Goal: Task Accomplishment & Management: Use online tool/utility

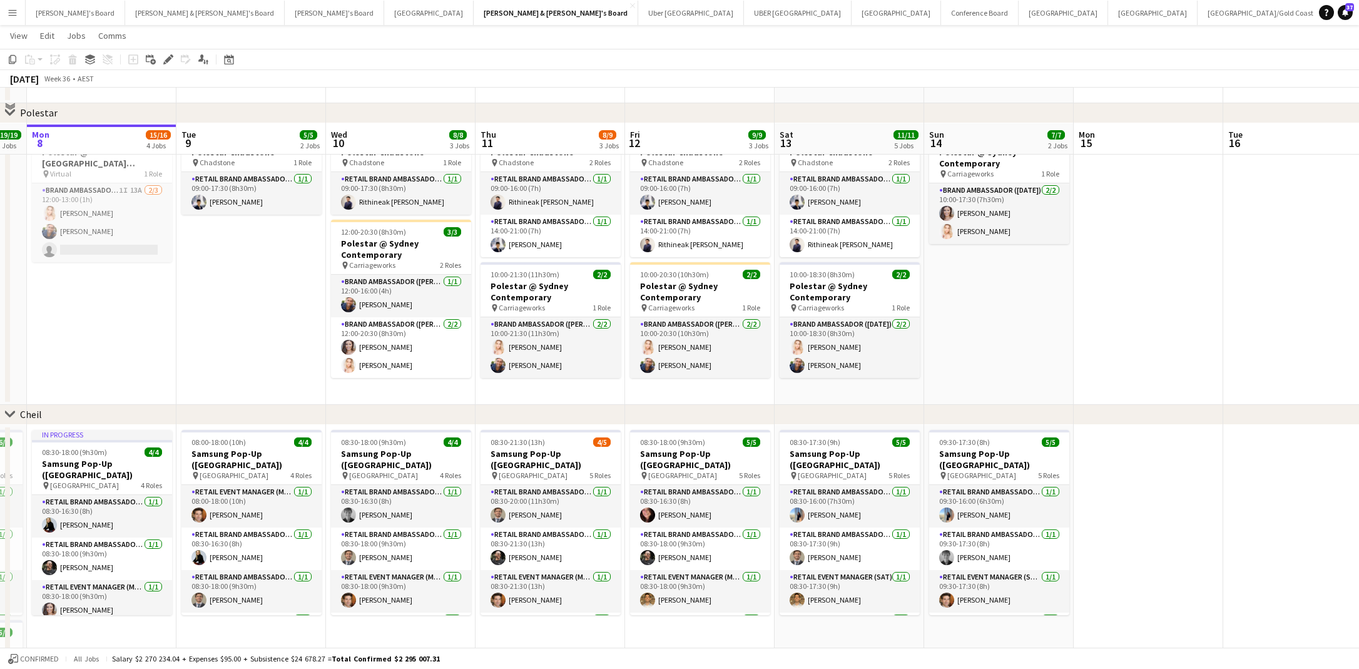
scroll to position [793, 0]
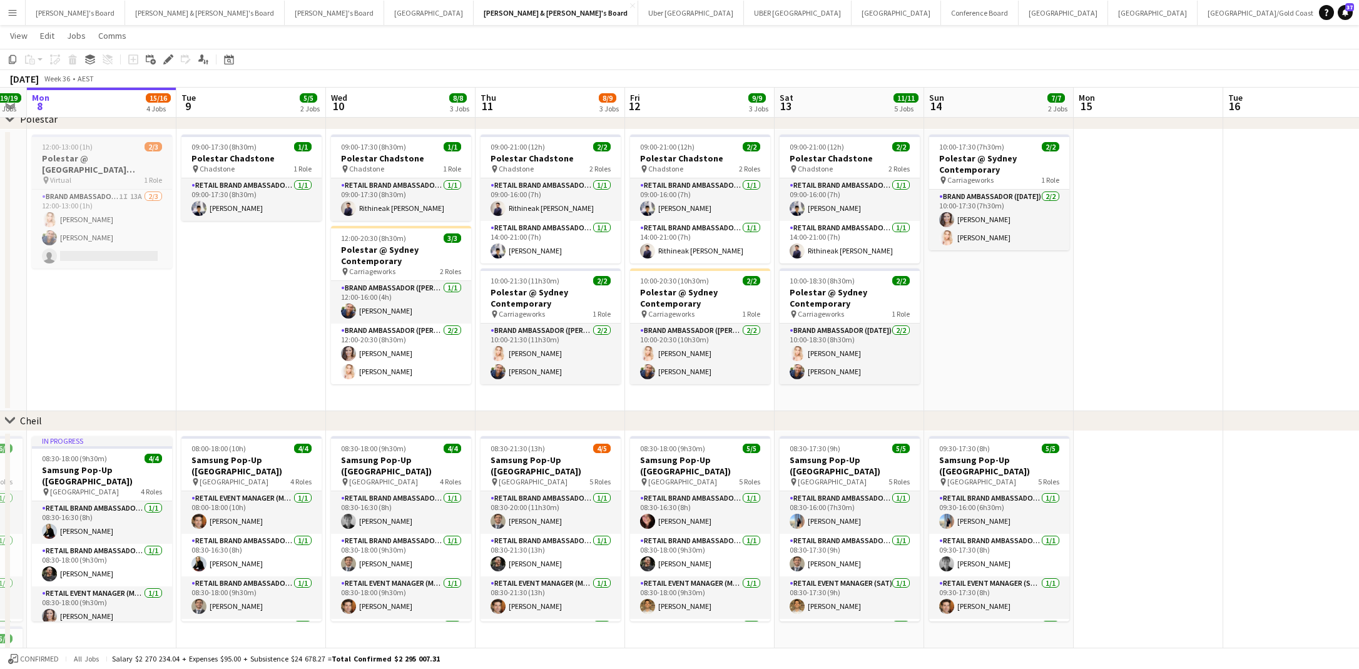
click at [91, 173] on h3 "Polestar @ [GEOGRAPHIC_DATA] Contemporary - BRIEFING CALL" at bounding box center [102, 164] width 140 height 23
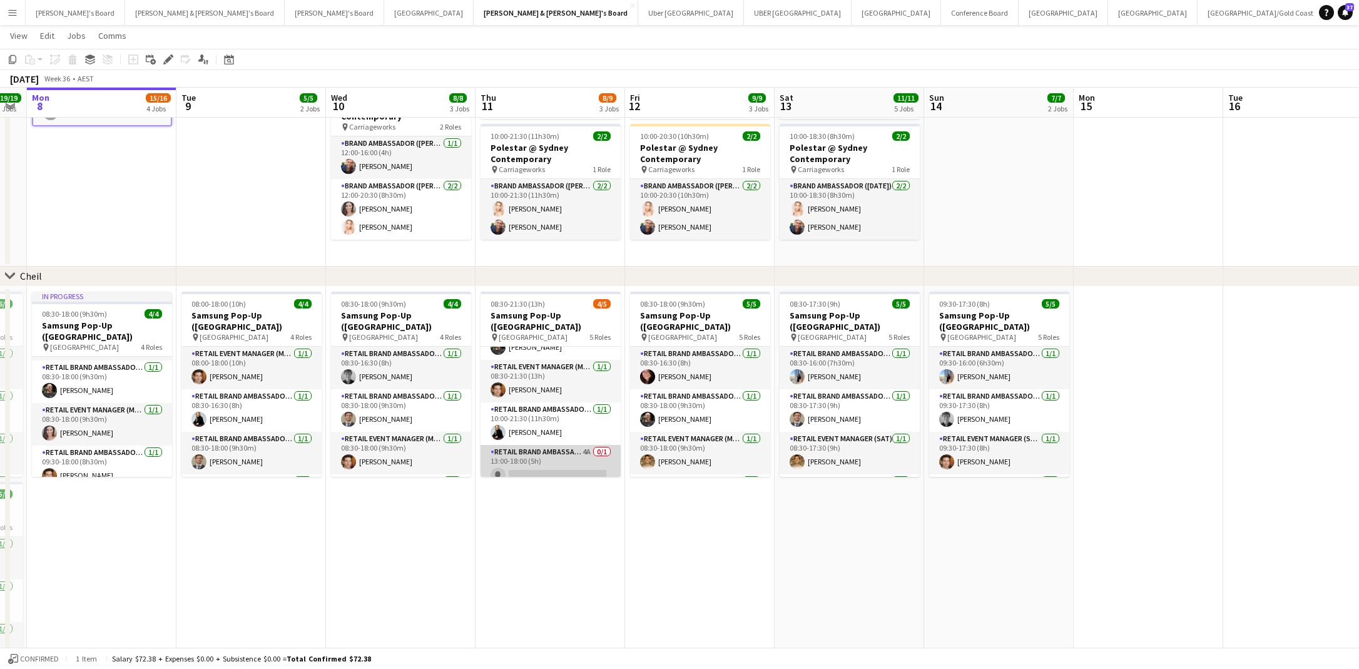
scroll to position [71, 0]
click at [569, 456] on app-card-role "RETAIL Brand Ambassador (Mon - Fri) 4A 0/1 13:00-18:00 (5h) single-neutral-acti…" at bounding box center [550, 466] width 140 height 43
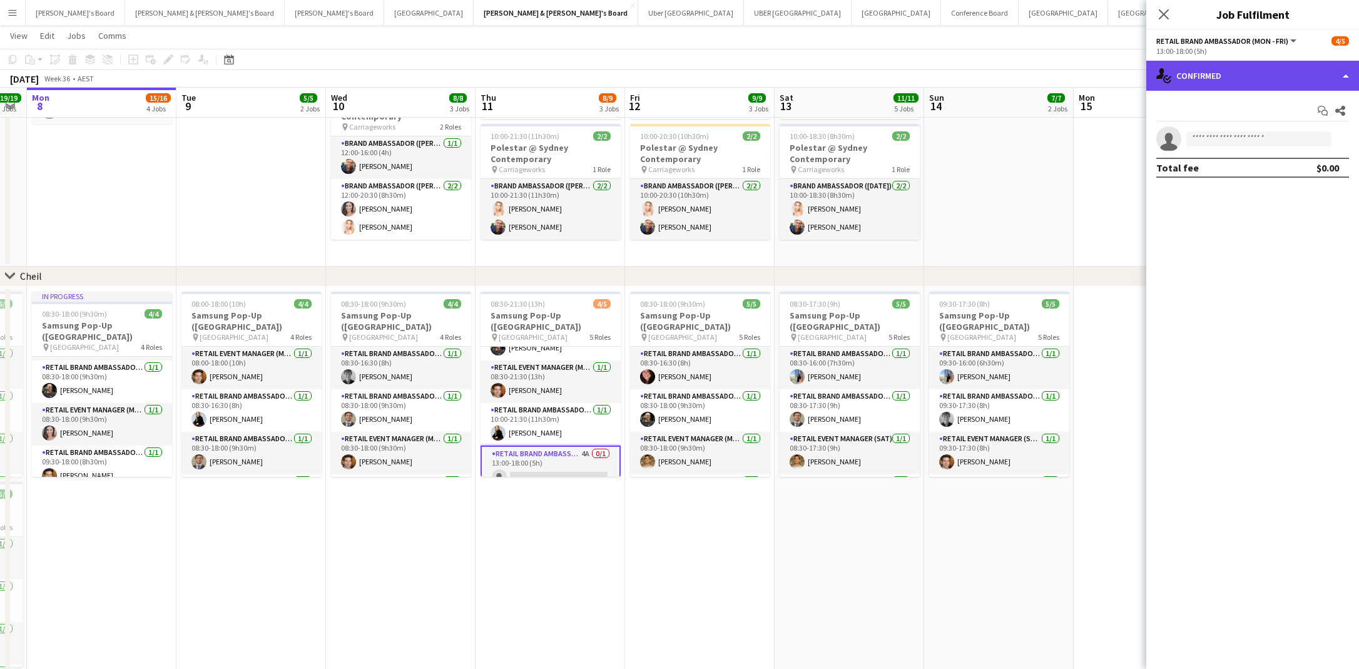
click at [1235, 73] on div "single-neutral-actions-check-2 Confirmed" at bounding box center [1252, 76] width 213 height 30
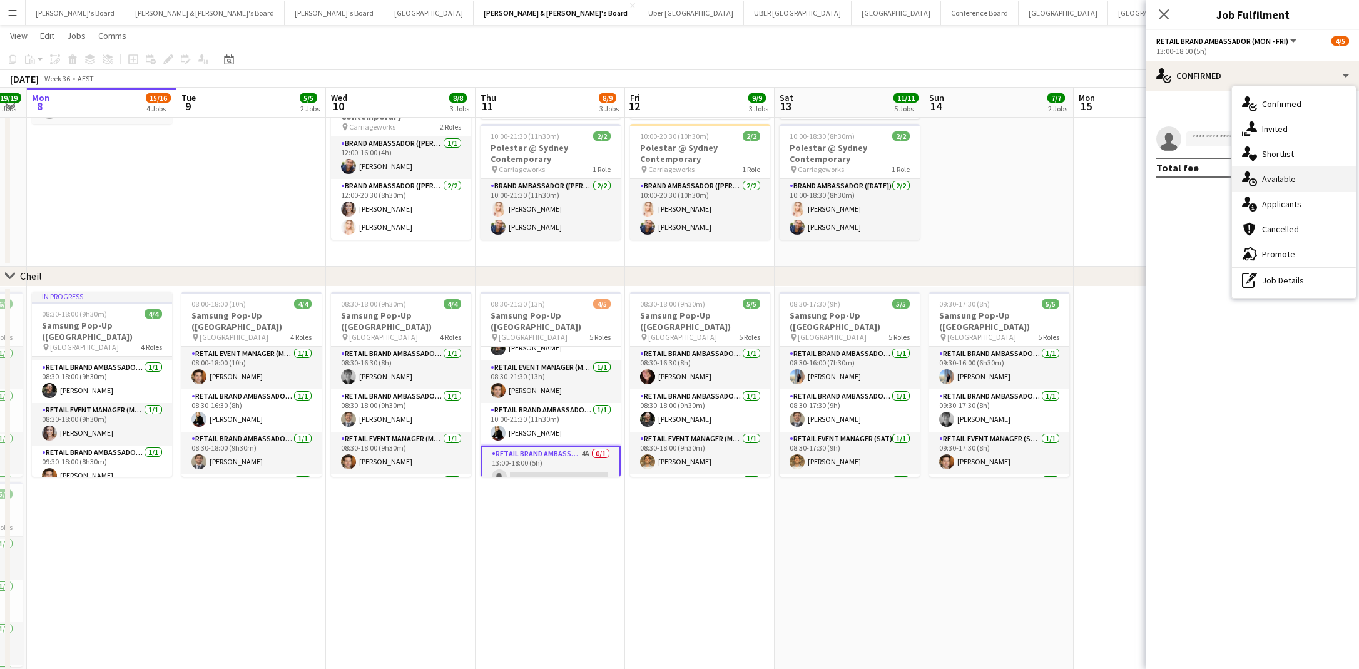
click at [1280, 176] on span "Available" at bounding box center [1279, 178] width 34 height 11
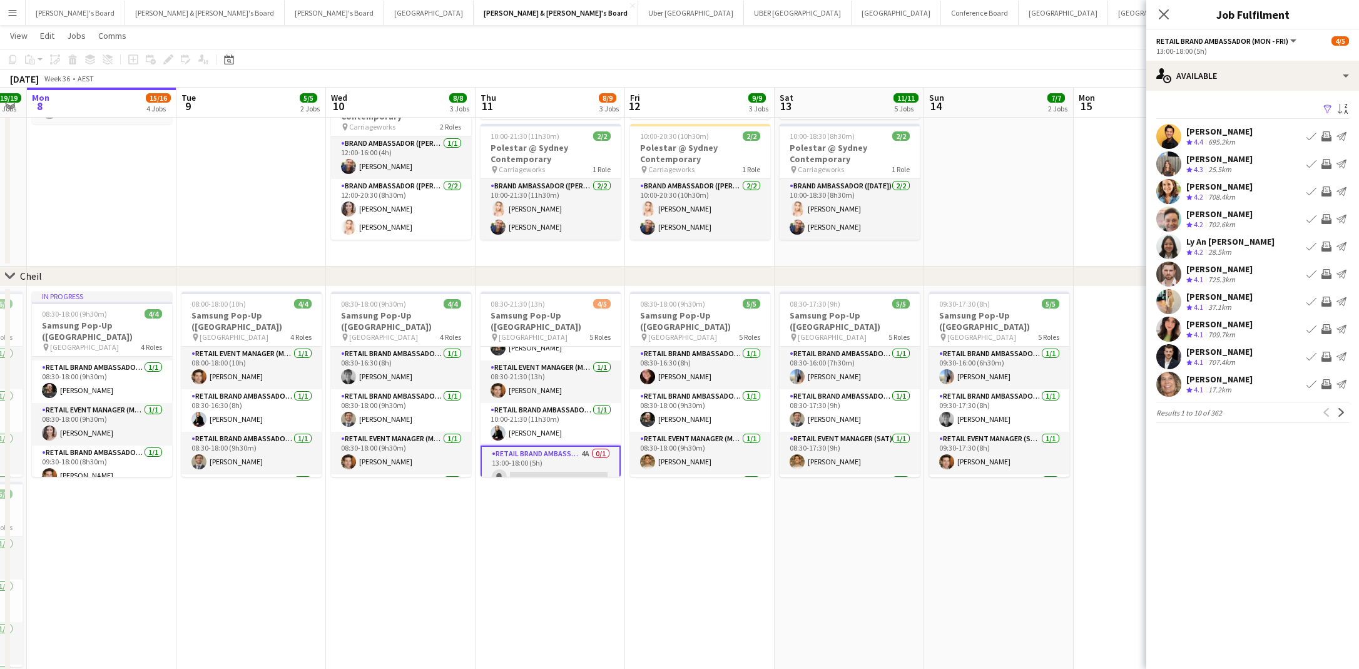
click at [1330, 109] on app-icon "Filter" at bounding box center [1328, 110] width 10 height 12
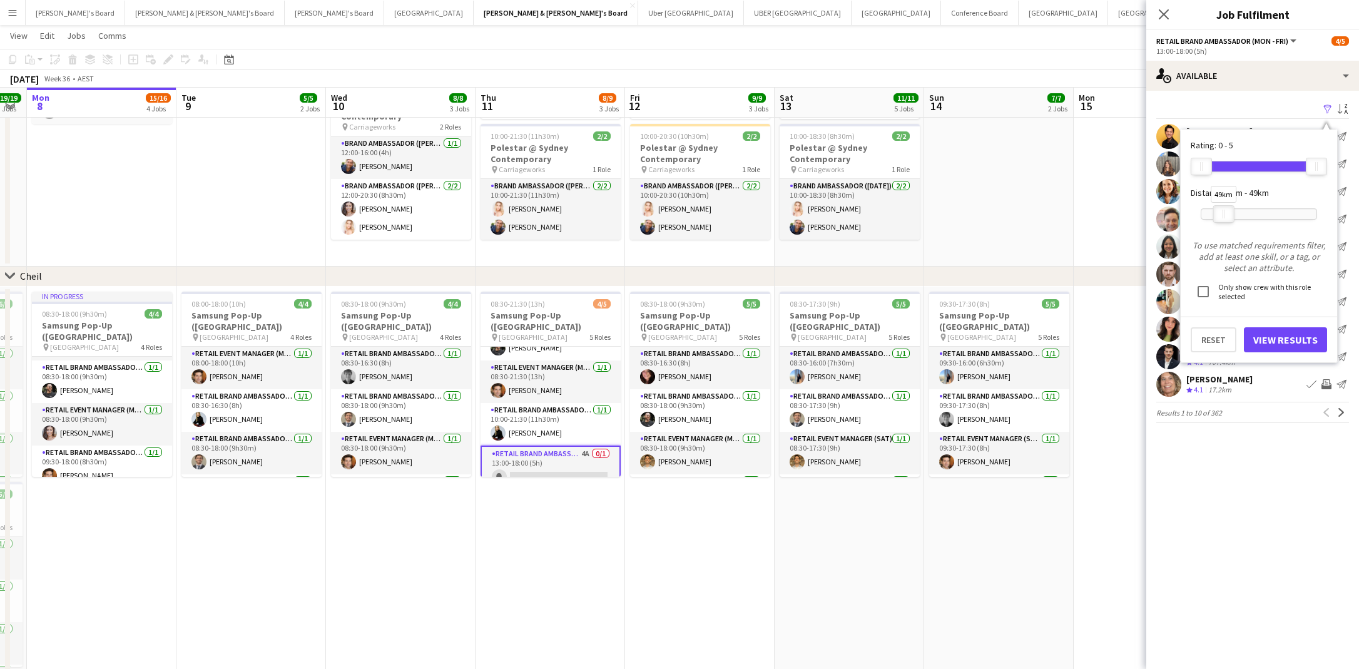
drag, startPoint x: 1313, startPoint y: 213, endPoint x: 1221, endPoint y: 215, distance: 92.6
click at [1221, 215] on div at bounding box center [1224, 214] width 20 height 16
click at [1291, 340] on button "View Results" at bounding box center [1285, 339] width 83 height 25
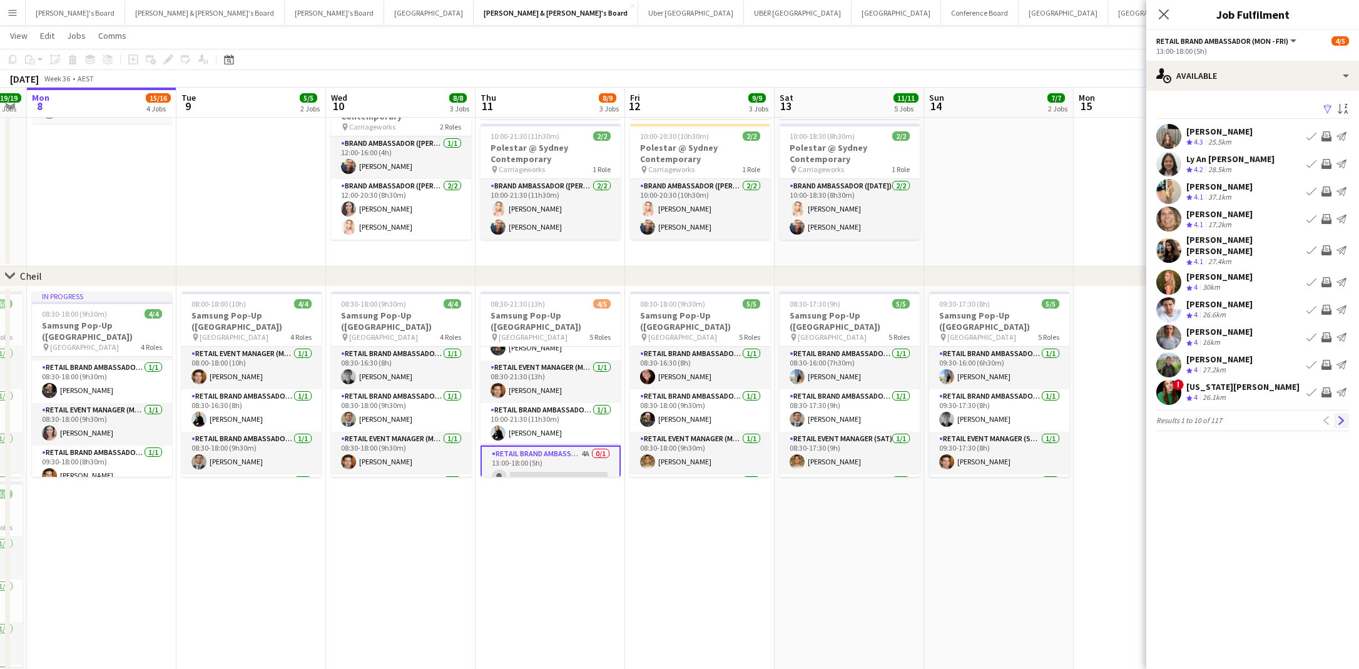
click at [1342, 416] on app-icon "Next" at bounding box center [1341, 420] width 9 height 9
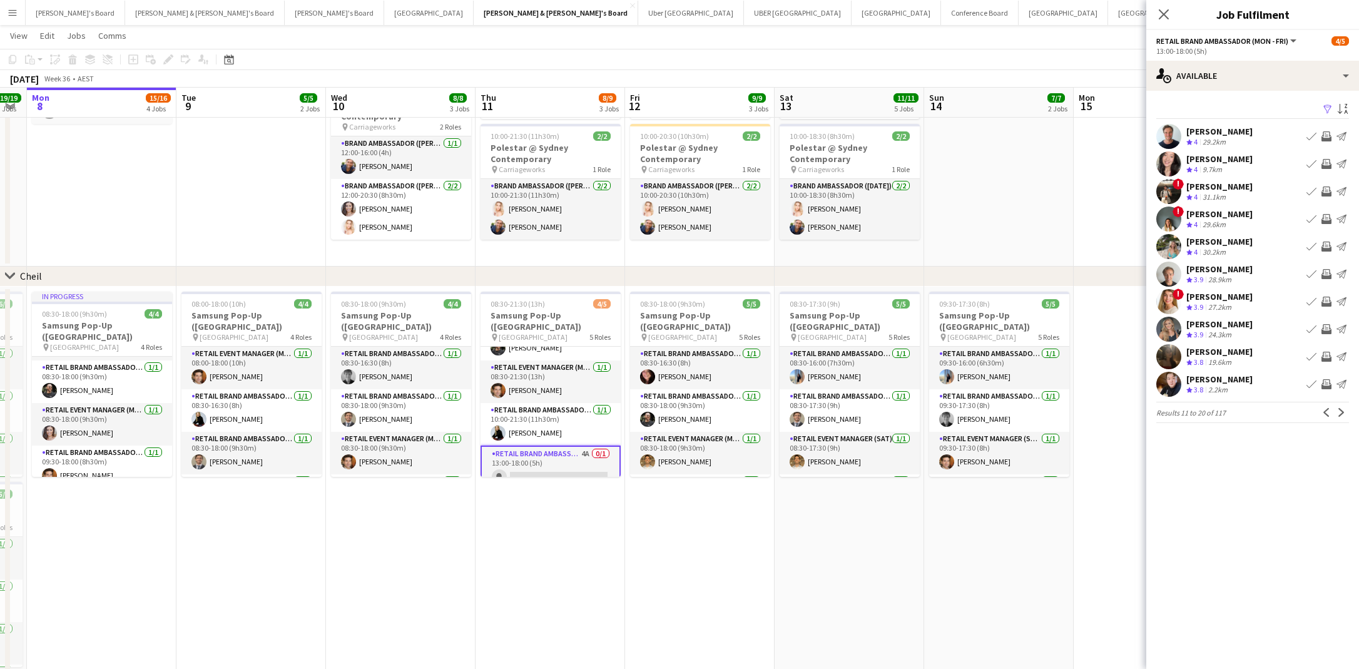
click at [1342, 409] on app-icon "Next" at bounding box center [1341, 412] width 9 height 9
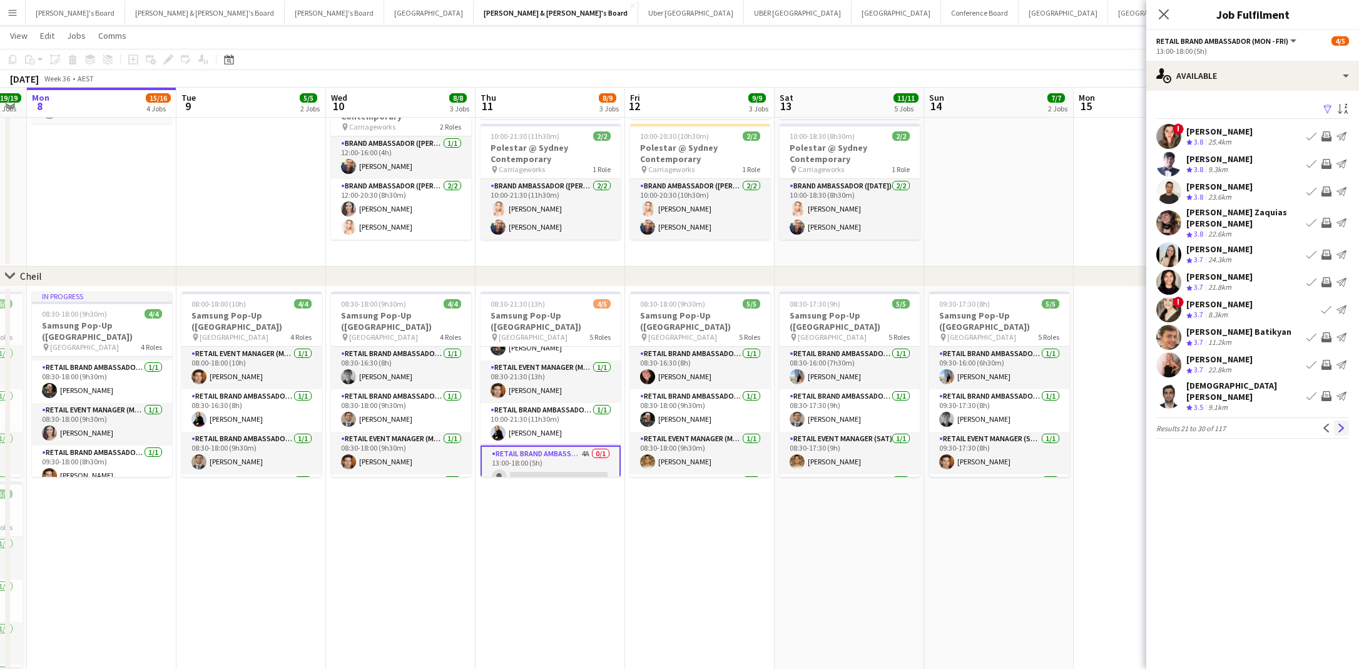
click at [1341, 424] on app-icon "Next" at bounding box center [1341, 428] width 9 height 9
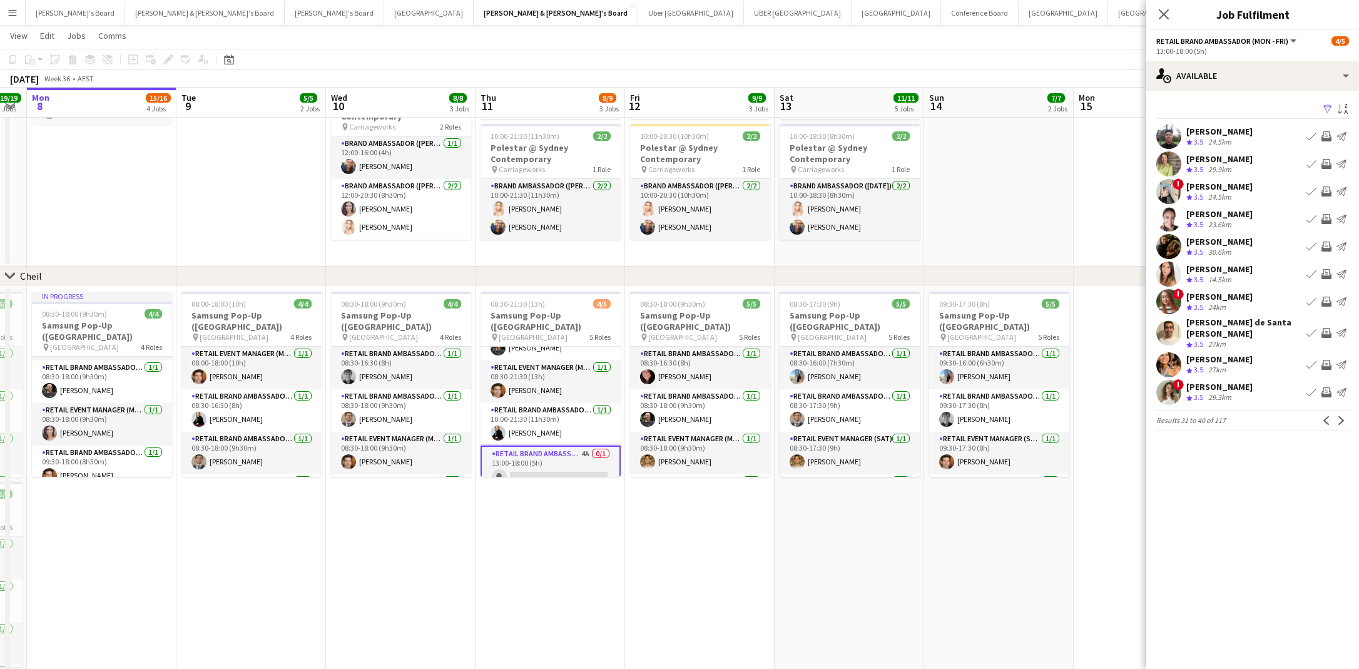
click at [1210, 269] on div "[PERSON_NAME]" at bounding box center [1219, 268] width 66 height 11
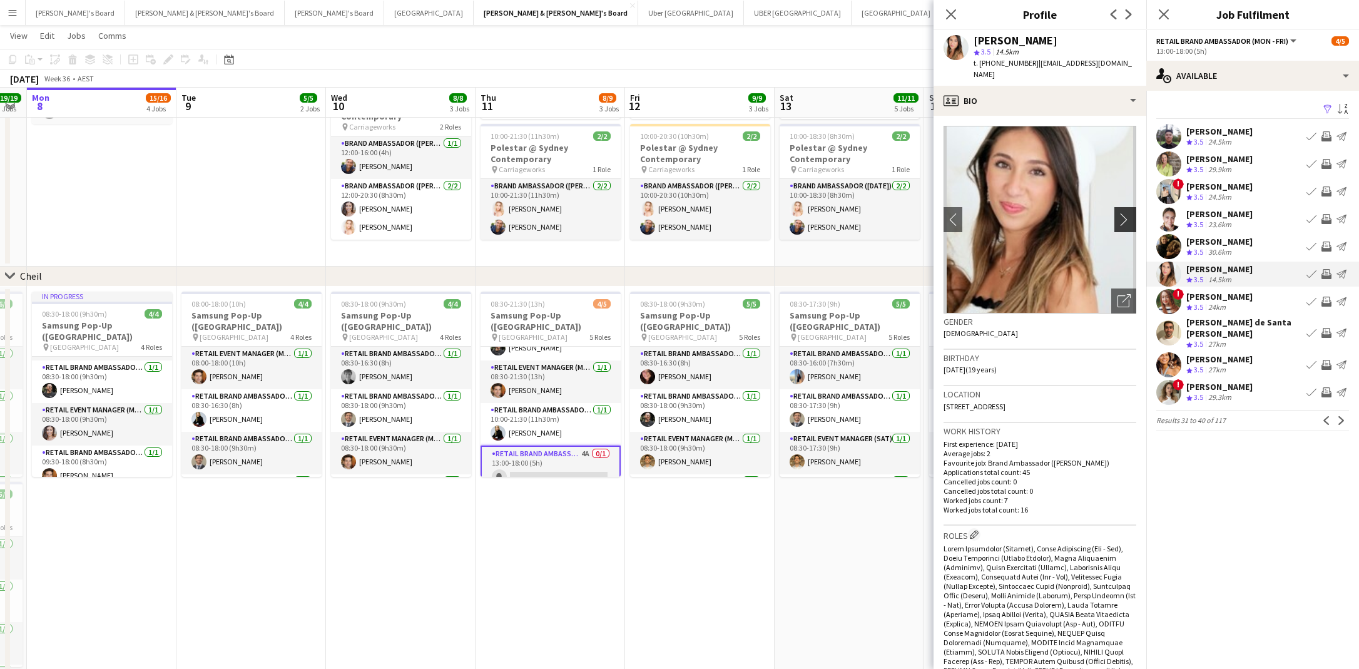
click at [1129, 213] on app-icon "chevron-right" at bounding box center [1126, 219] width 19 height 13
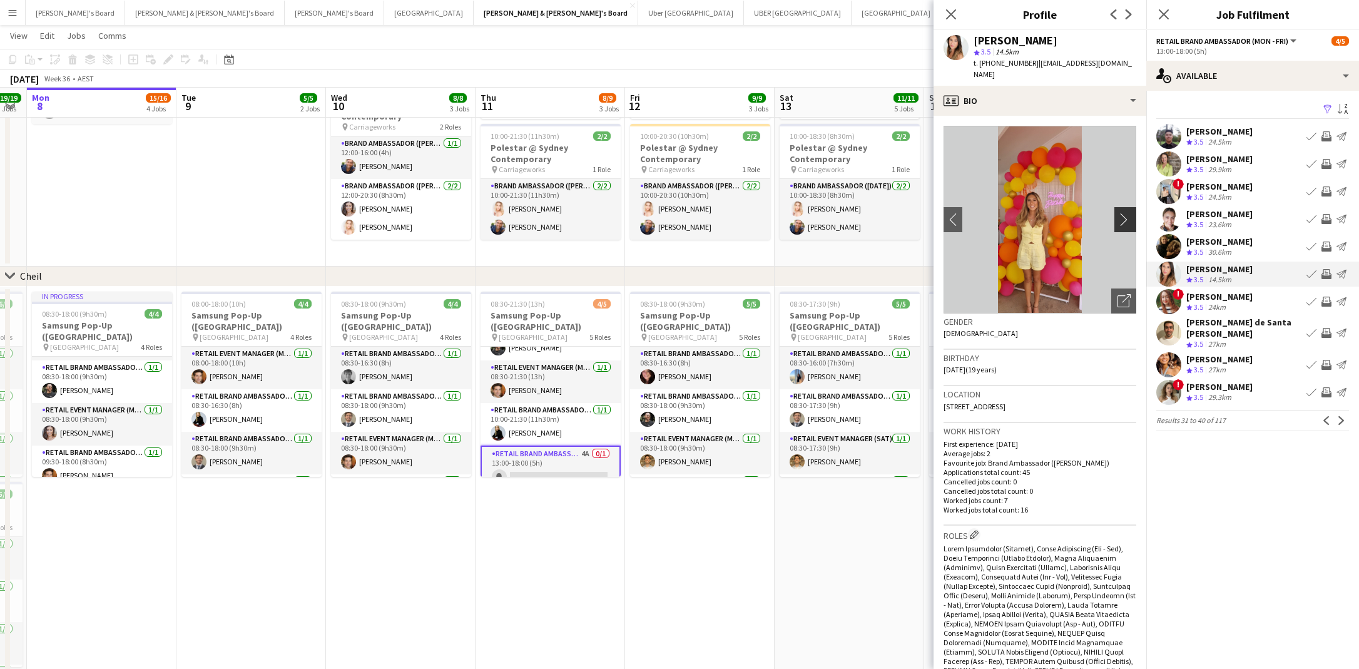
click at [1129, 213] on app-icon "chevron-right" at bounding box center [1126, 219] width 19 height 13
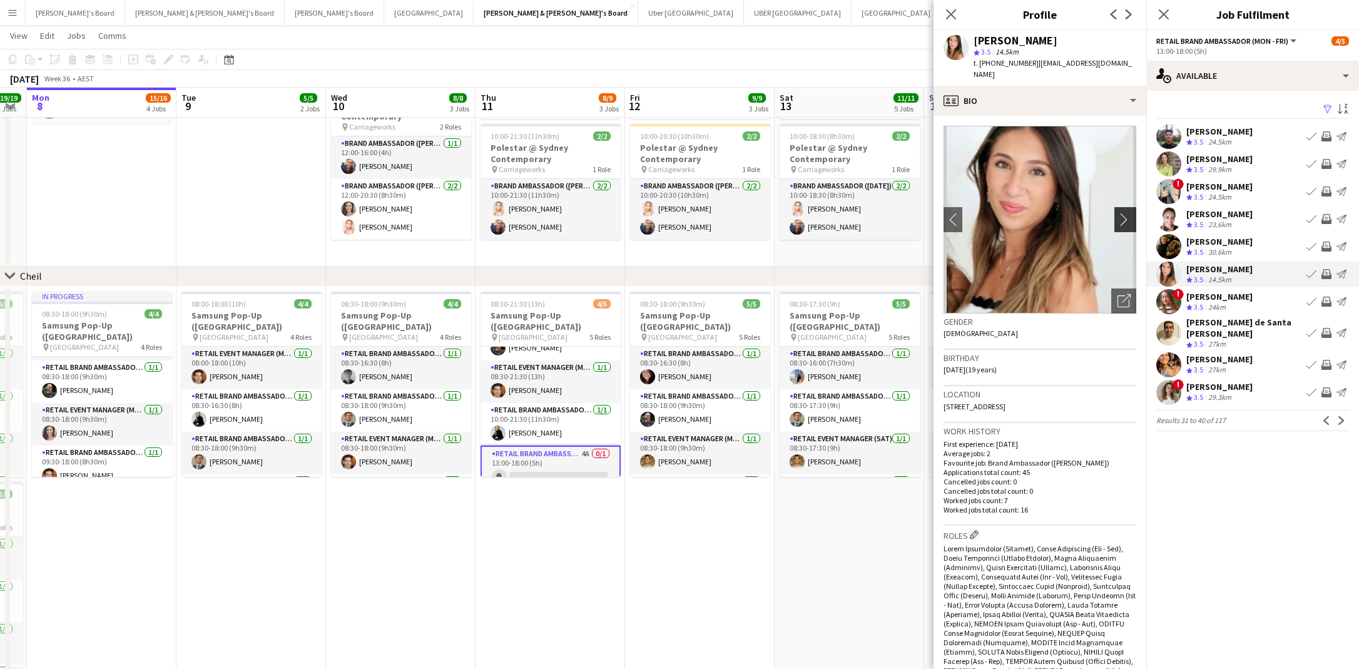
click at [1129, 213] on app-icon "chevron-right" at bounding box center [1126, 219] width 19 height 13
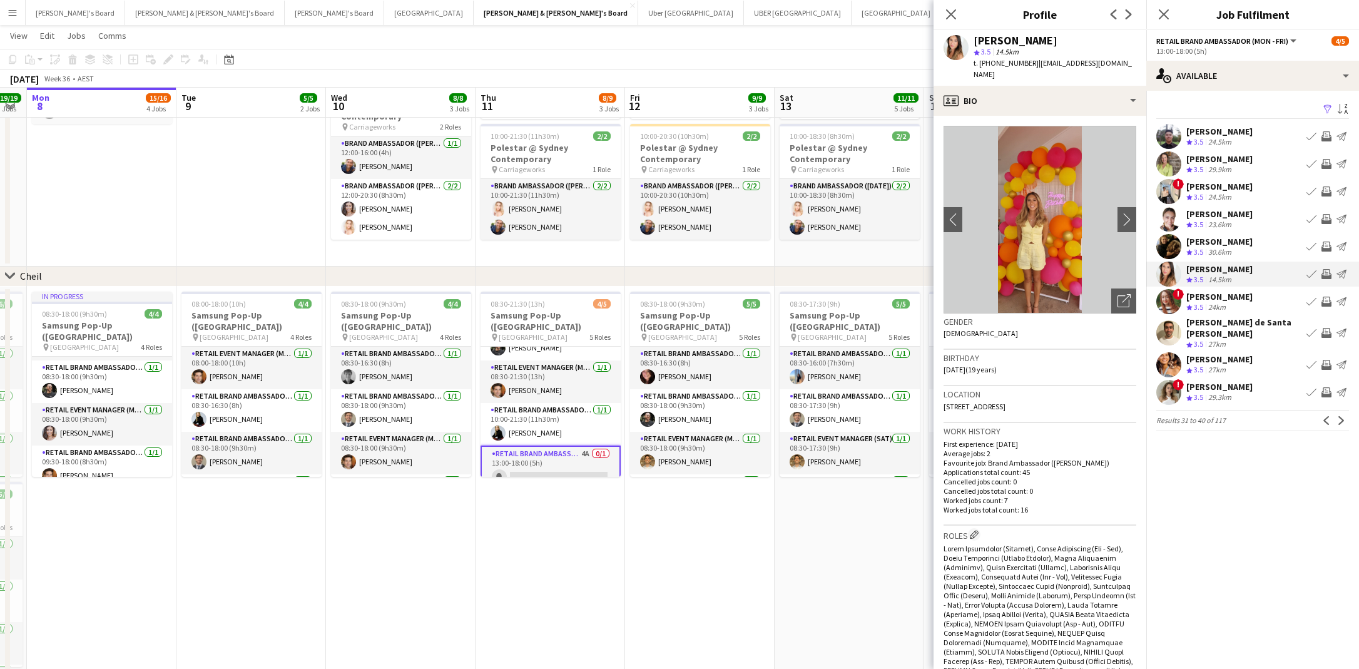
click at [1241, 381] on div "[PERSON_NAME]" at bounding box center [1219, 386] width 66 height 11
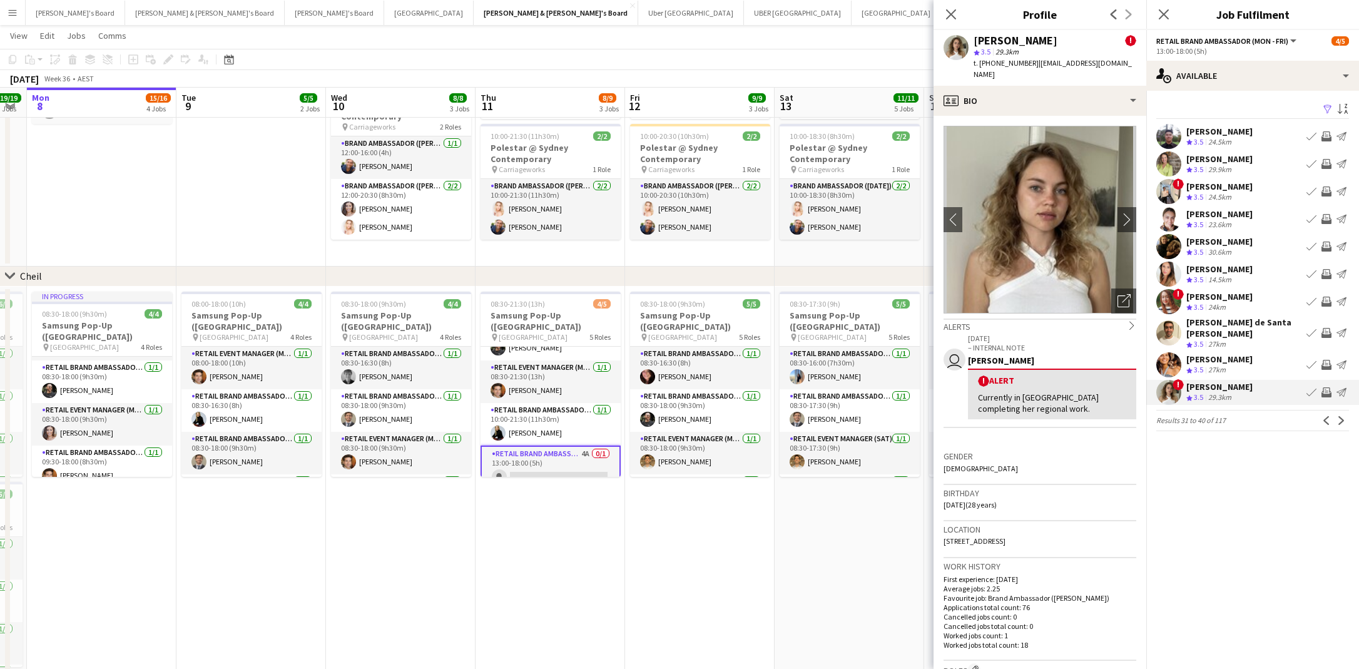
click at [1227, 295] on div "[PERSON_NAME]" at bounding box center [1219, 296] width 66 height 11
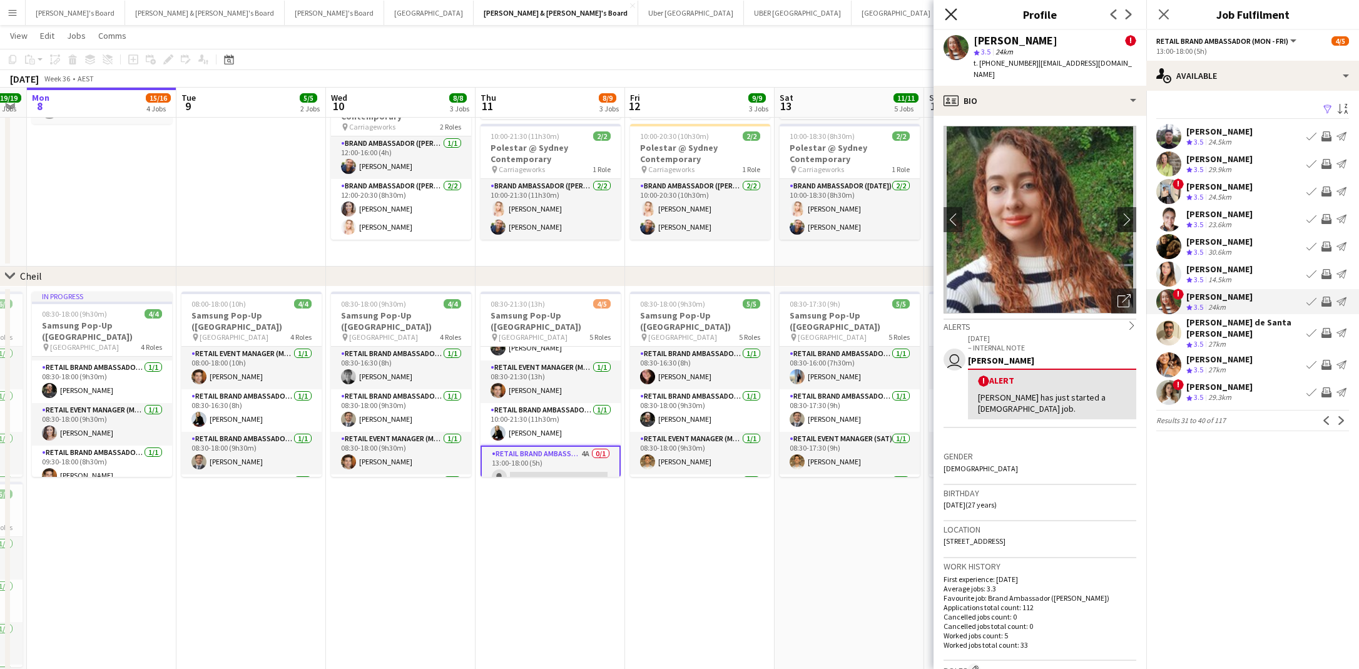
click at [950, 13] on icon "Close pop-in" at bounding box center [951, 14] width 12 height 12
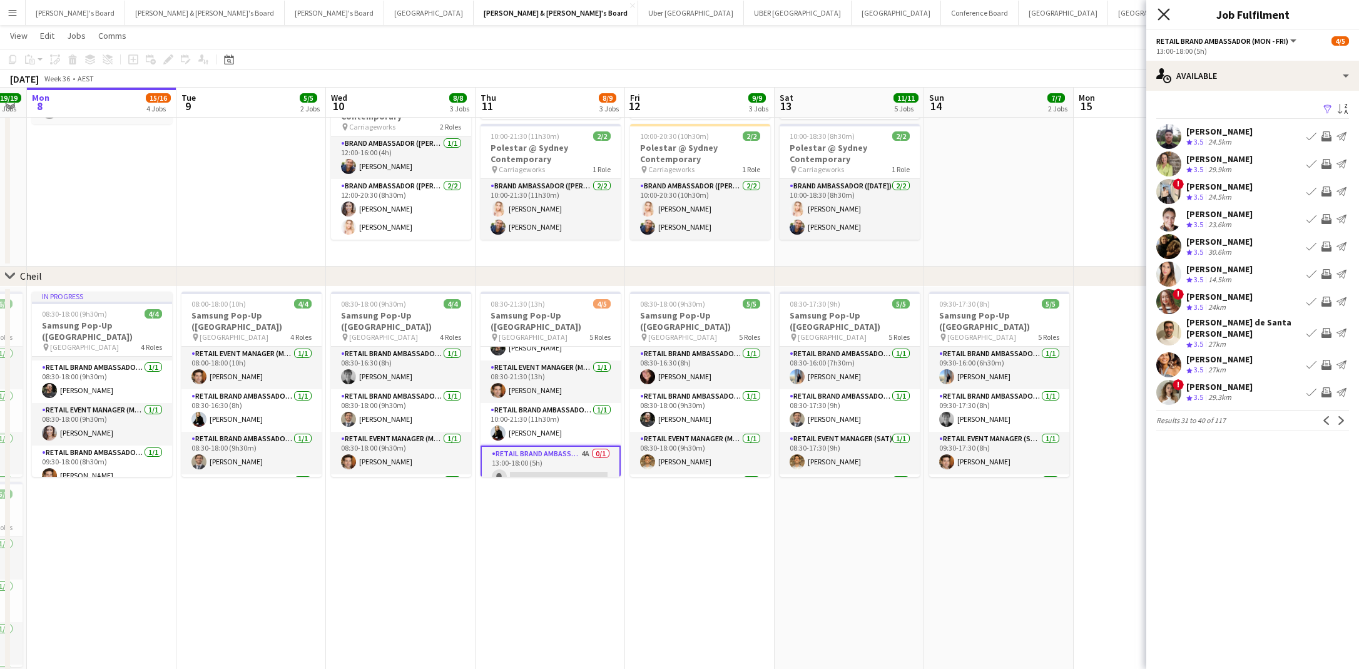
click at [1160, 15] on icon "Close pop-in" at bounding box center [1163, 14] width 12 height 12
